Goal: Information Seeking & Learning: Learn about a topic

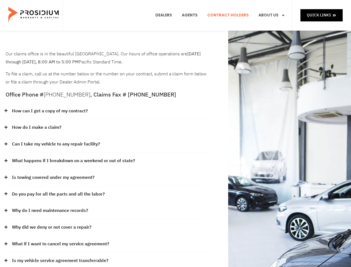
click at [175, 133] on div "How do I make a claim?" at bounding box center [107, 127] width 202 height 17
click at [106, 111] on div "How can I get a copy of my contract?" at bounding box center [107, 111] width 202 height 17
click at [49, 111] on link "How can I get a copy of my contract?" at bounding box center [50, 111] width 76 height 8
click at [106, 127] on div "How do I make a claim?" at bounding box center [107, 127] width 202 height 17
click at [36, 127] on link "How do I make a claim?" at bounding box center [36, 127] width 49 height 8
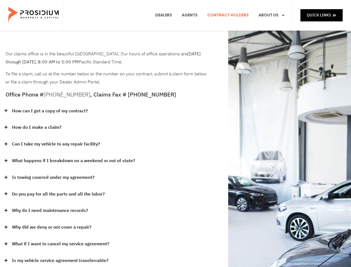
click at [106, 144] on div "Can I take my vehicle to any repair facility?" at bounding box center [107, 144] width 202 height 17
click at [56, 144] on link "Can I take my vehicle to any repair facility?" at bounding box center [56, 144] width 88 height 8
click at [106, 161] on link "What happens if I breakdown on a weekend or out of state?" at bounding box center [73, 161] width 123 height 8
click at [73, 161] on link "What happens if I breakdown on a weekend or out of state?" at bounding box center [73, 161] width 123 height 8
click at [106, 177] on div "Is towing covered under my agreement?" at bounding box center [107, 177] width 202 height 17
